Goal: Find specific page/section: Find specific page/section

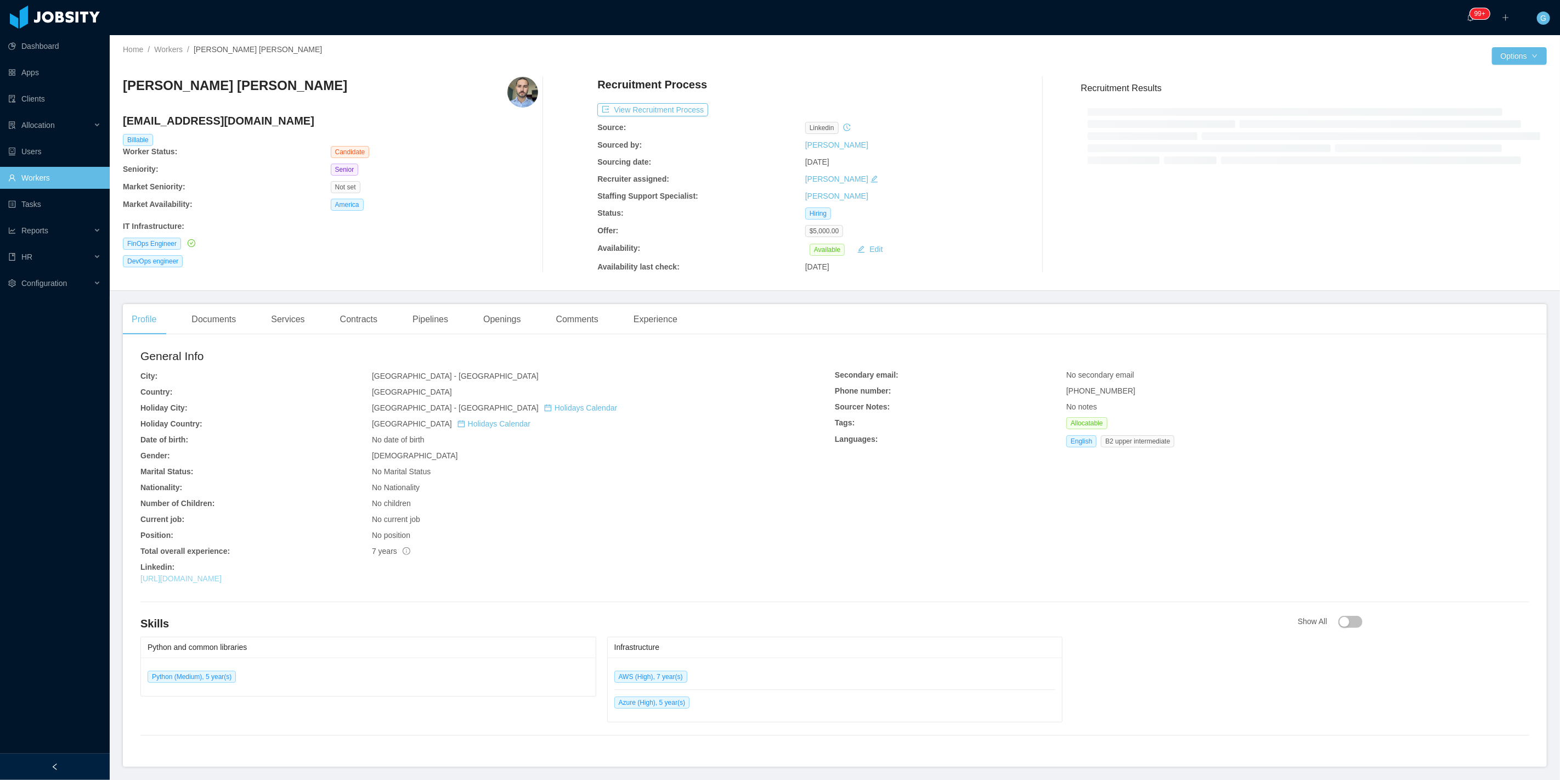
click at [222, 578] on link "https://www.linkedin.com/in/jvitoroliv" at bounding box center [180, 578] width 81 height 9
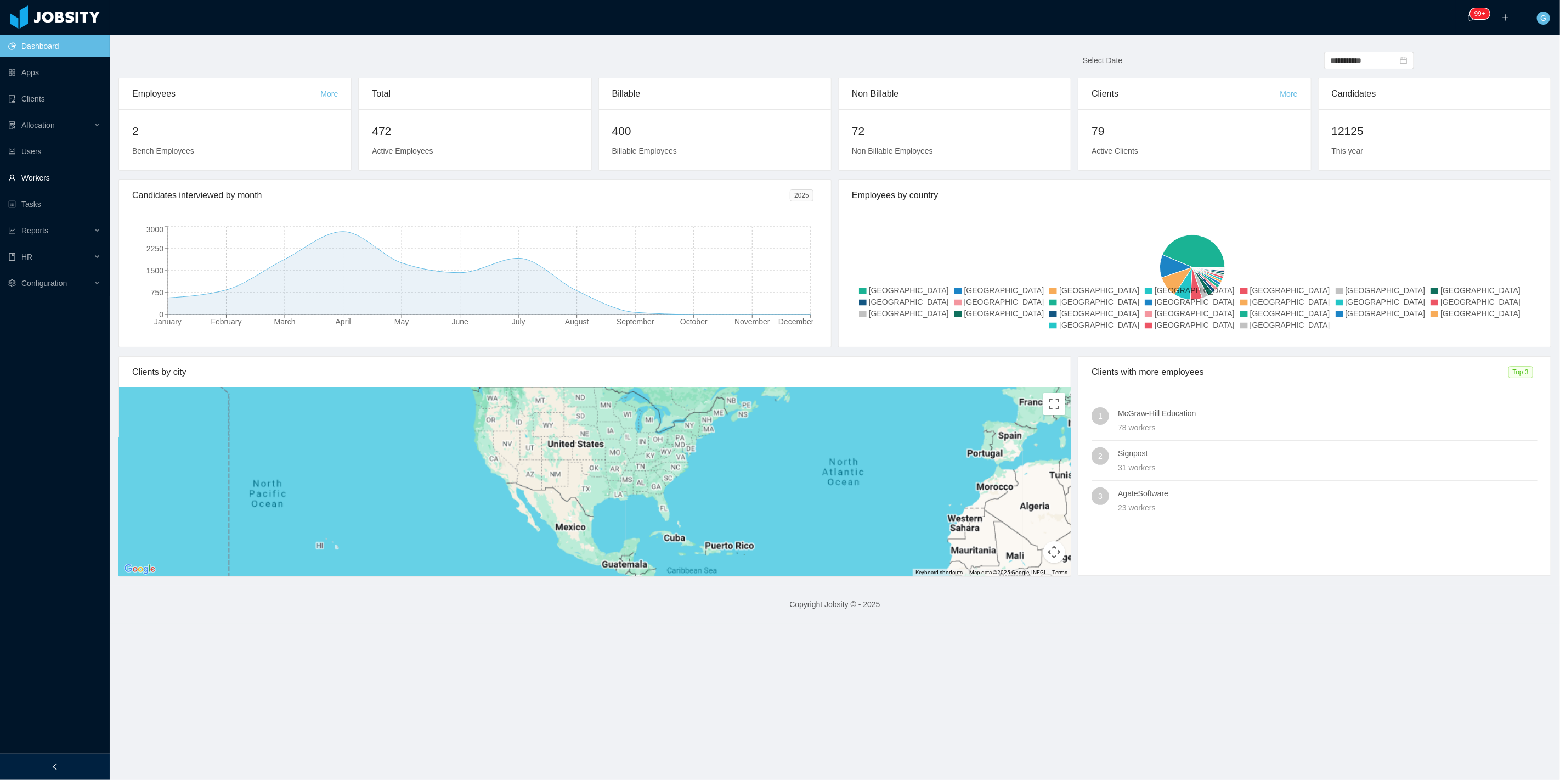
click at [48, 174] on link "Workers" at bounding box center [54, 178] width 93 height 22
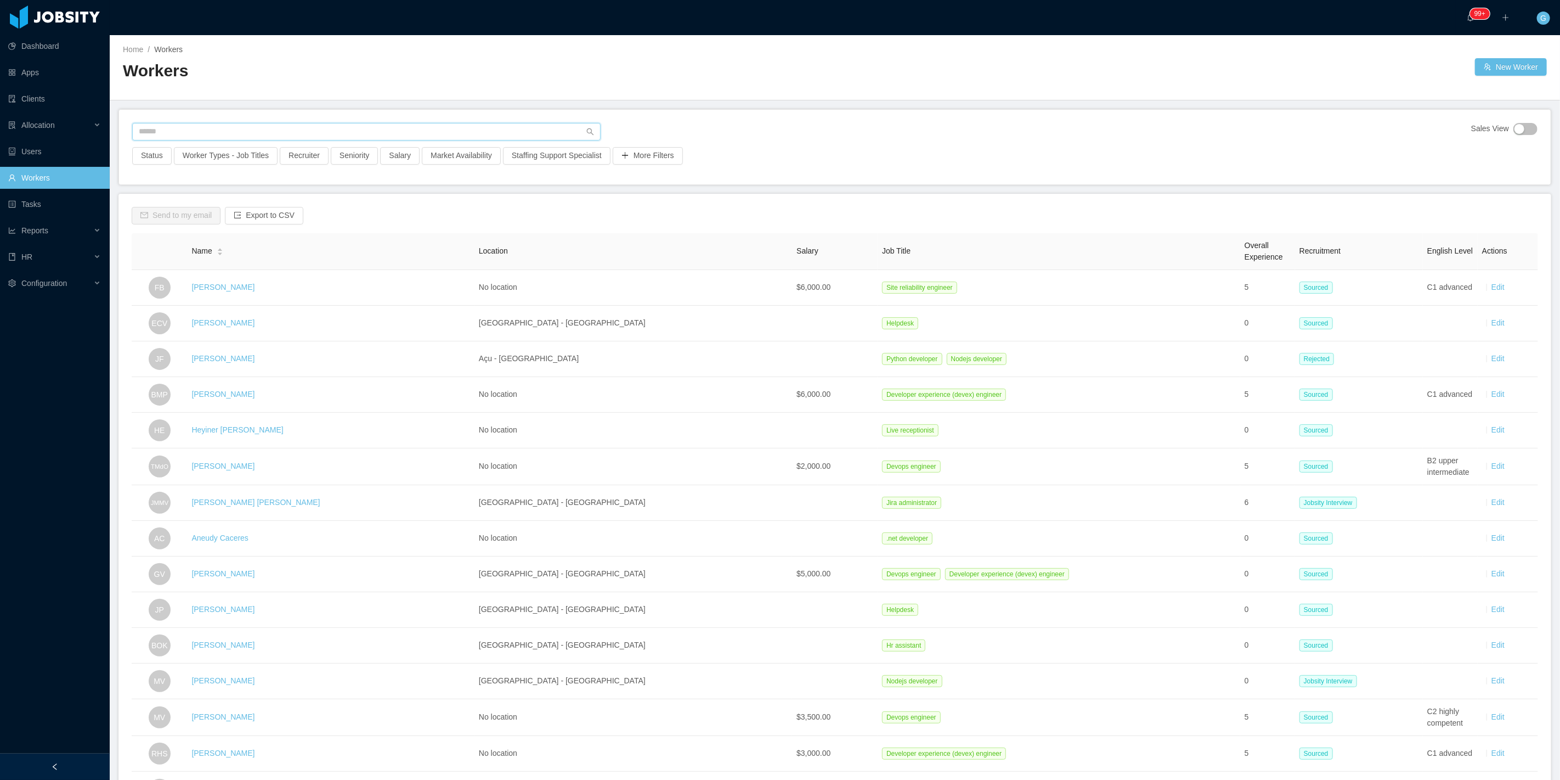
click at [165, 129] on input "text" at bounding box center [366, 132] width 468 height 18
type input "*"
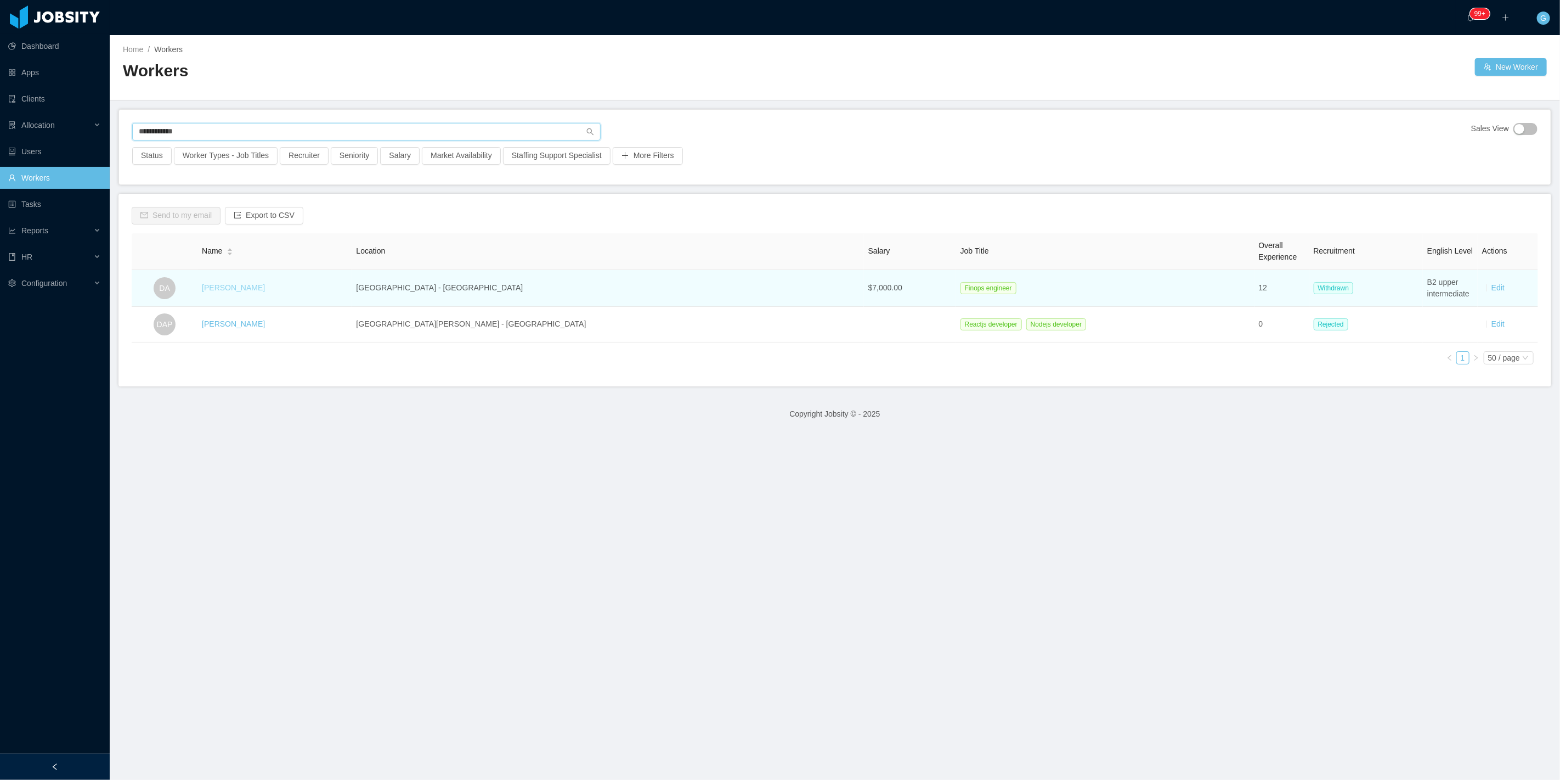
type input "**********"
click at [240, 289] on link "[PERSON_NAME]" at bounding box center [233, 287] width 63 height 9
